Goal: Task Accomplishment & Management: Manage account settings

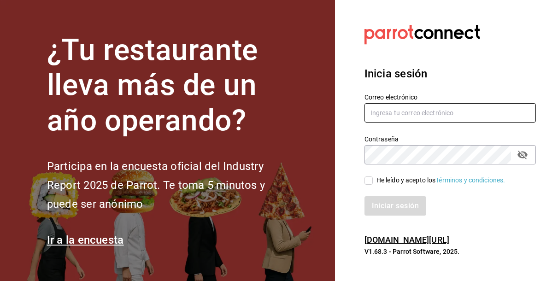
click at [399, 112] on input "text" at bounding box center [449, 112] width 171 height 19
type input "cromatismos@outlook.com"
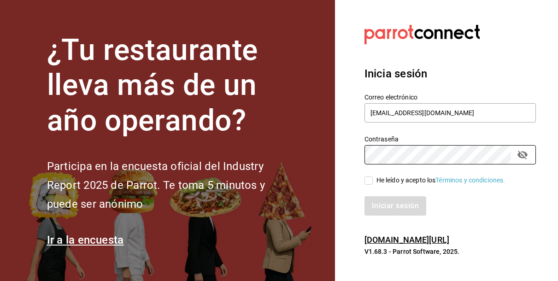
click at [368, 181] on input "He leído y acepto los Términos y condiciones." at bounding box center [368, 180] width 8 height 8
checkbox input "true"
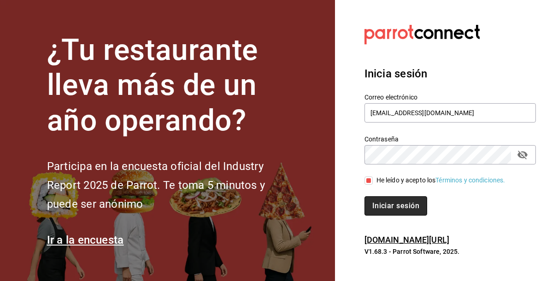
click at [390, 210] on button "Iniciar sesión" at bounding box center [395, 205] width 63 height 19
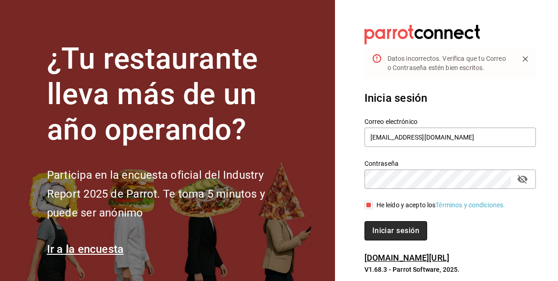
click at [394, 229] on button "Iniciar sesión" at bounding box center [395, 230] width 63 height 19
click at [520, 181] on icon "passwordField" at bounding box center [522, 179] width 10 height 9
click at [389, 230] on button "Iniciar sesión" at bounding box center [395, 230] width 63 height 19
click at [396, 232] on button "Iniciar sesión" at bounding box center [395, 230] width 63 height 19
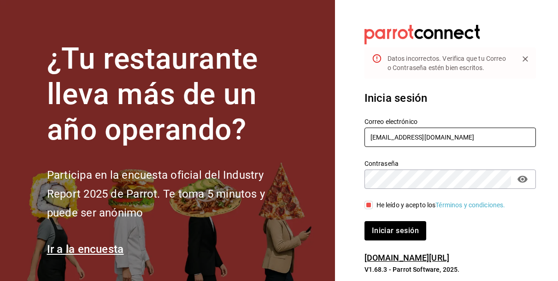
click at [410, 140] on input "cromatismos@outlook.com" at bounding box center [449, 137] width 171 height 19
type input "cromatismo@outlook.com"
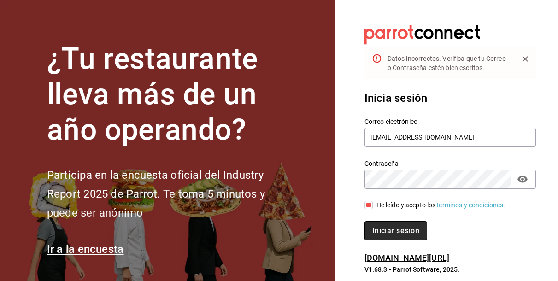
click at [393, 222] on button "Iniciar sesión" at bounding box center [395, 230] width 63 height 19
